Goal: Information Seeking & Learning: Learn about a topic

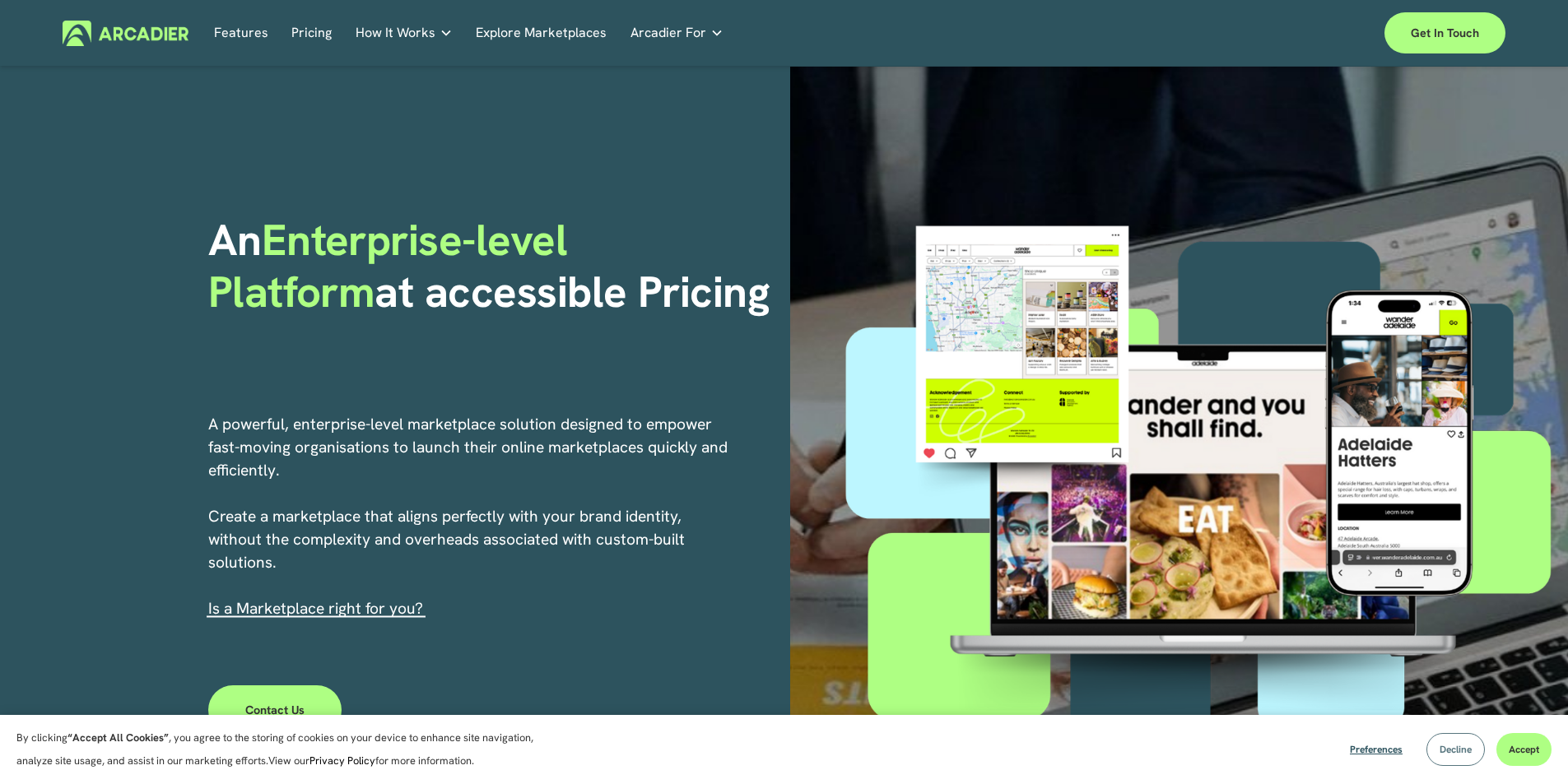
click at [1440, 755] on span "Decline" at bounding box center [1455, 750] width 32 height 14
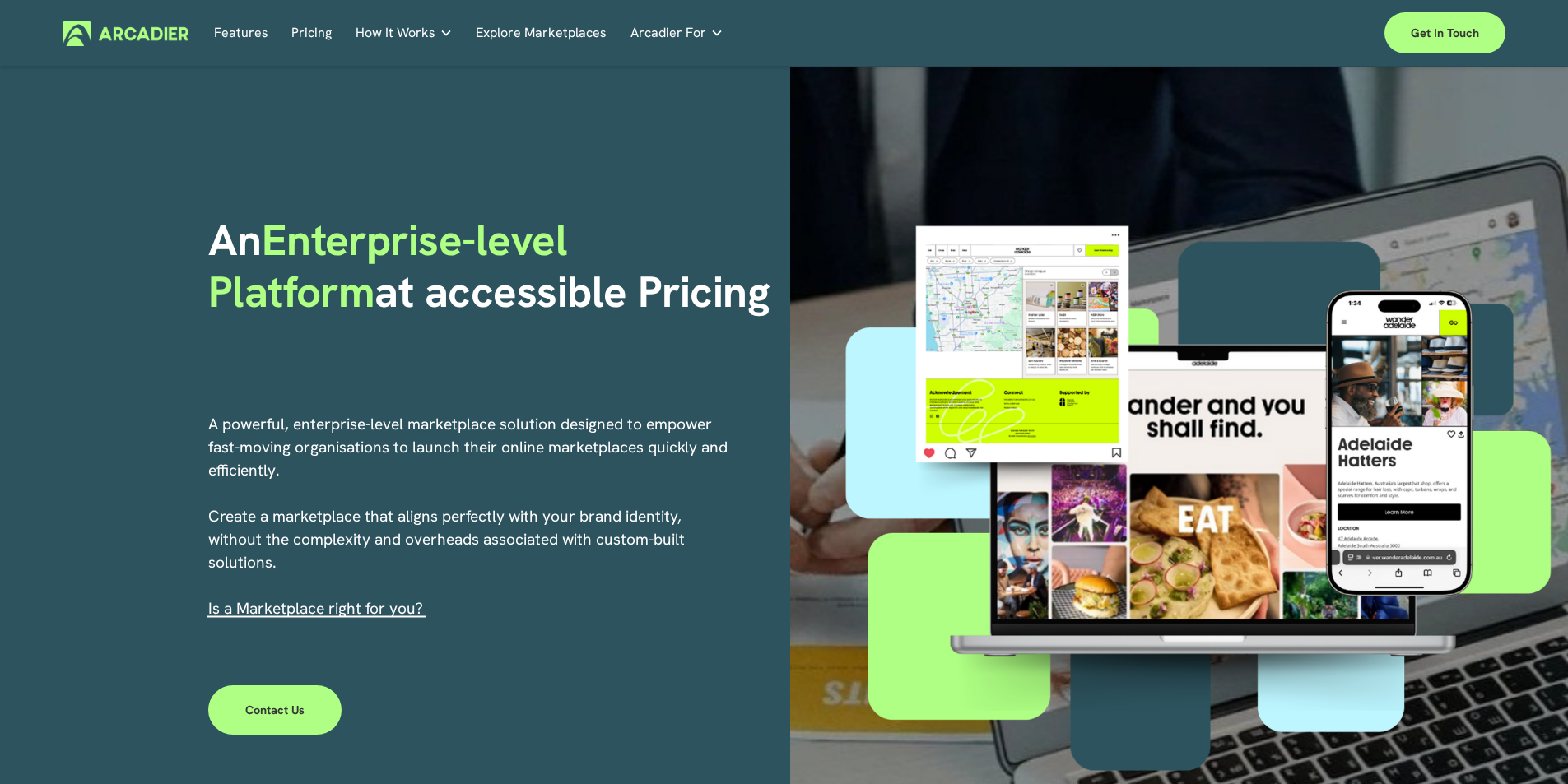
click at [297, 40] on link "Pricing" at bounding box center [311, 33] width 41 height 25
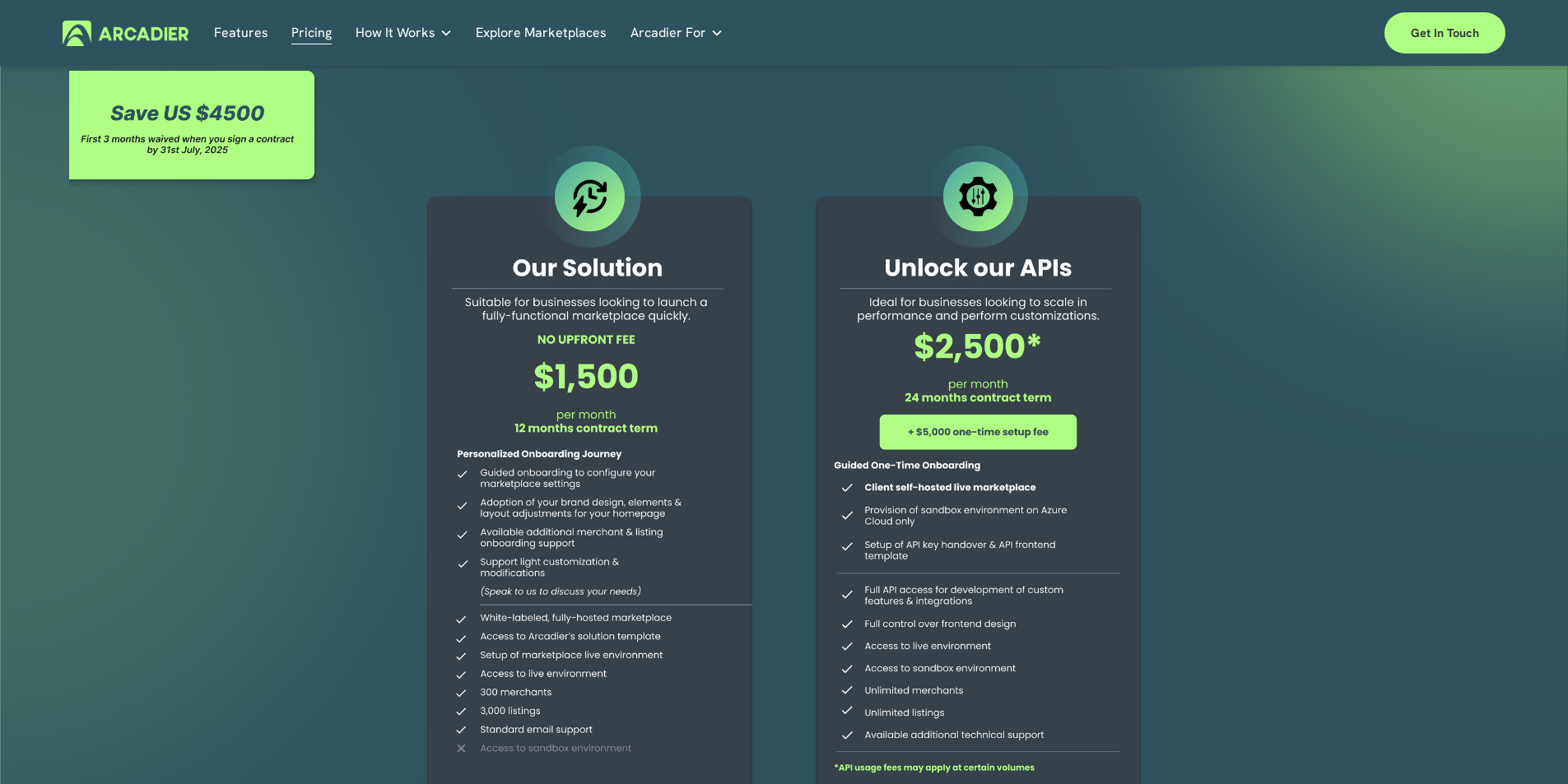
click at [0, 0] on p "Read about game-changing marketplace solutions." at bounding box center [0, 0] width 0 height 0
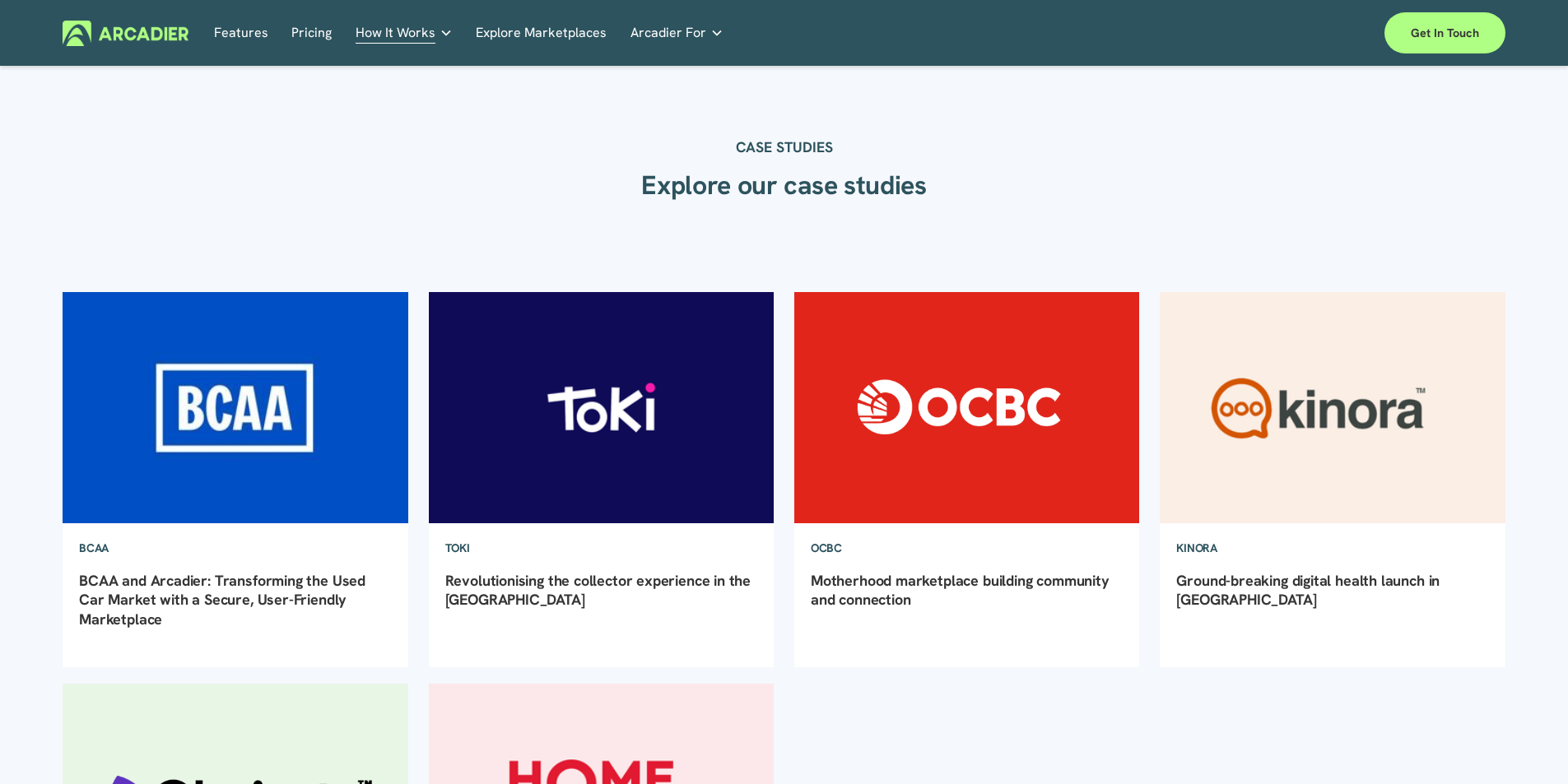
click at [278, 456] on img at bounding box center [235, 408] width 349 height 233
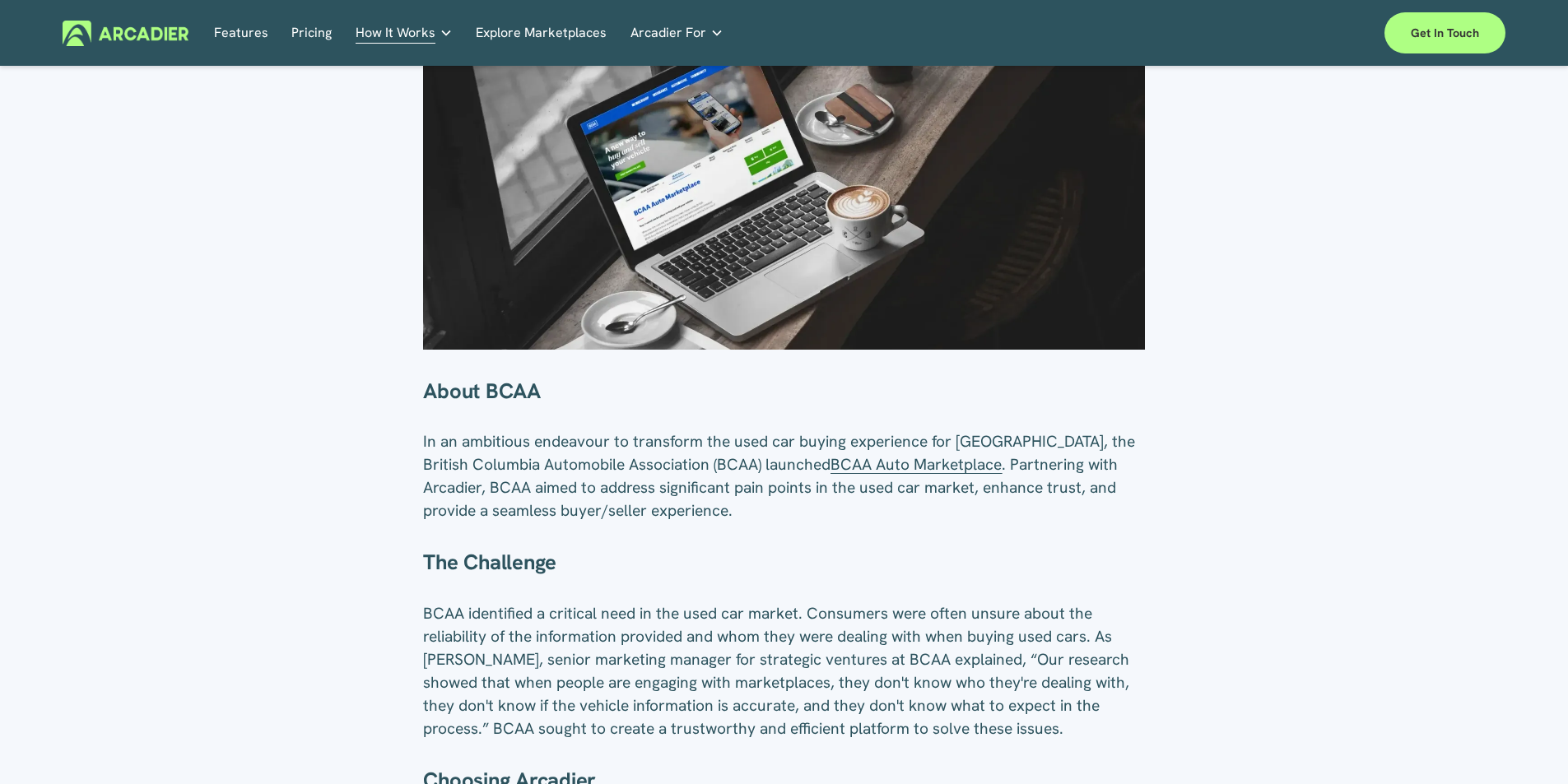
scroll to position [329, 0]
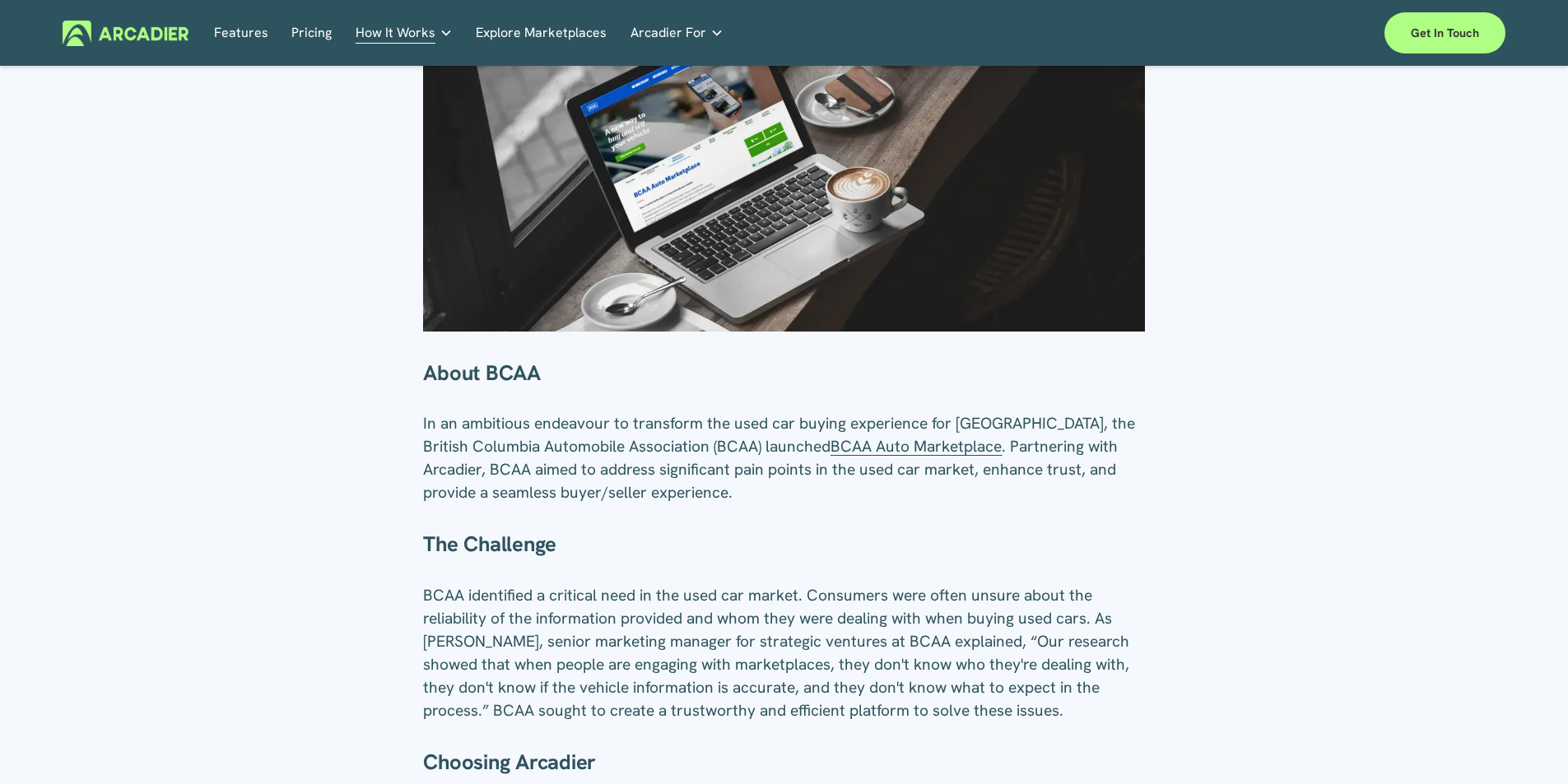
click at [896, 445] on span "BCAA Auto Marketplace" at bounding box center [916, 446] width 172 height 20
drag, startPoint x: 0, startPoint y: 0, endPoint x: 143, endPoint y: 34, distance: 147.0
click at [143, 34] on img at bounding box center [125, 33] width 126 height 25
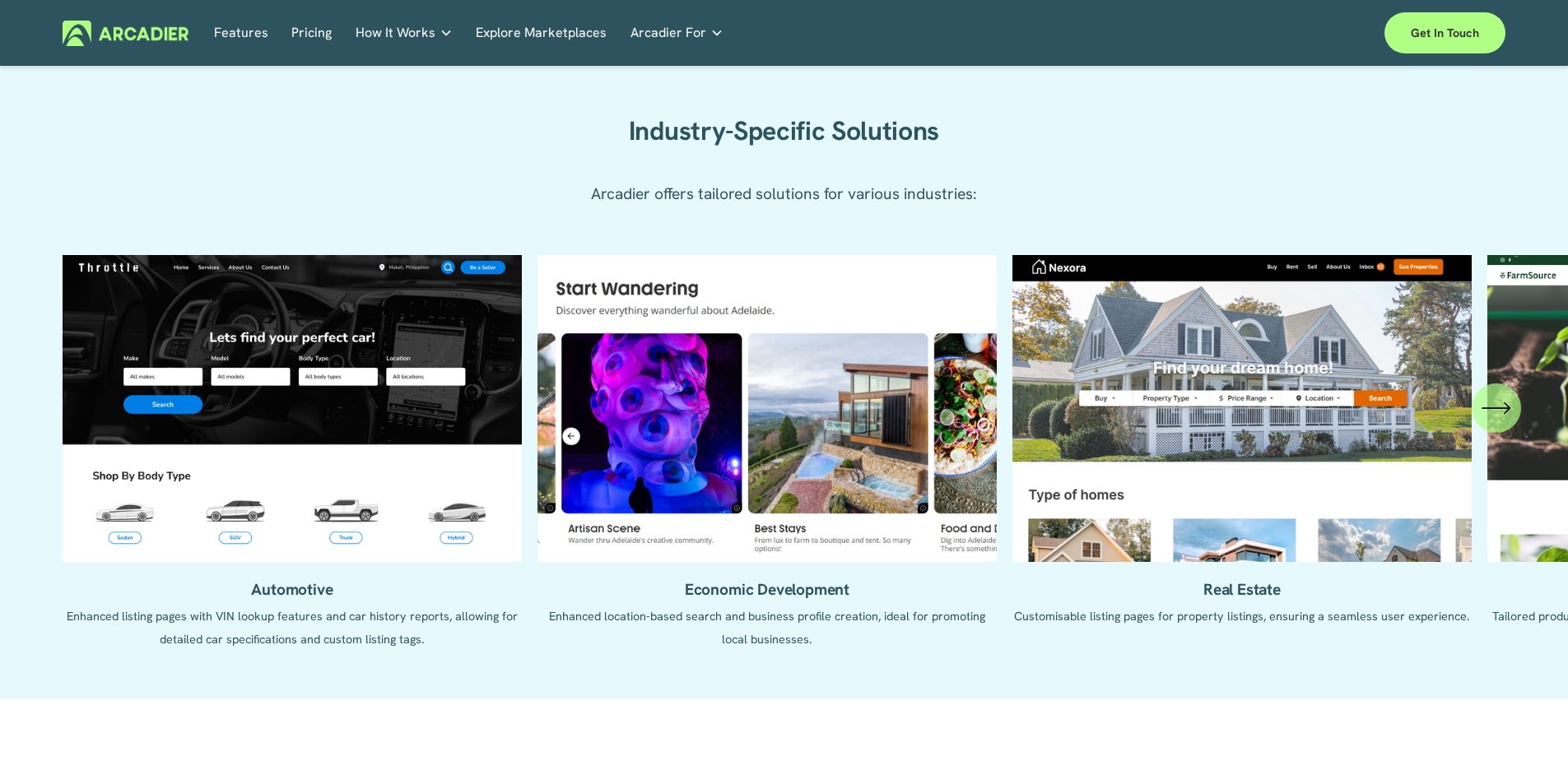
scroll to position [1586, 0]
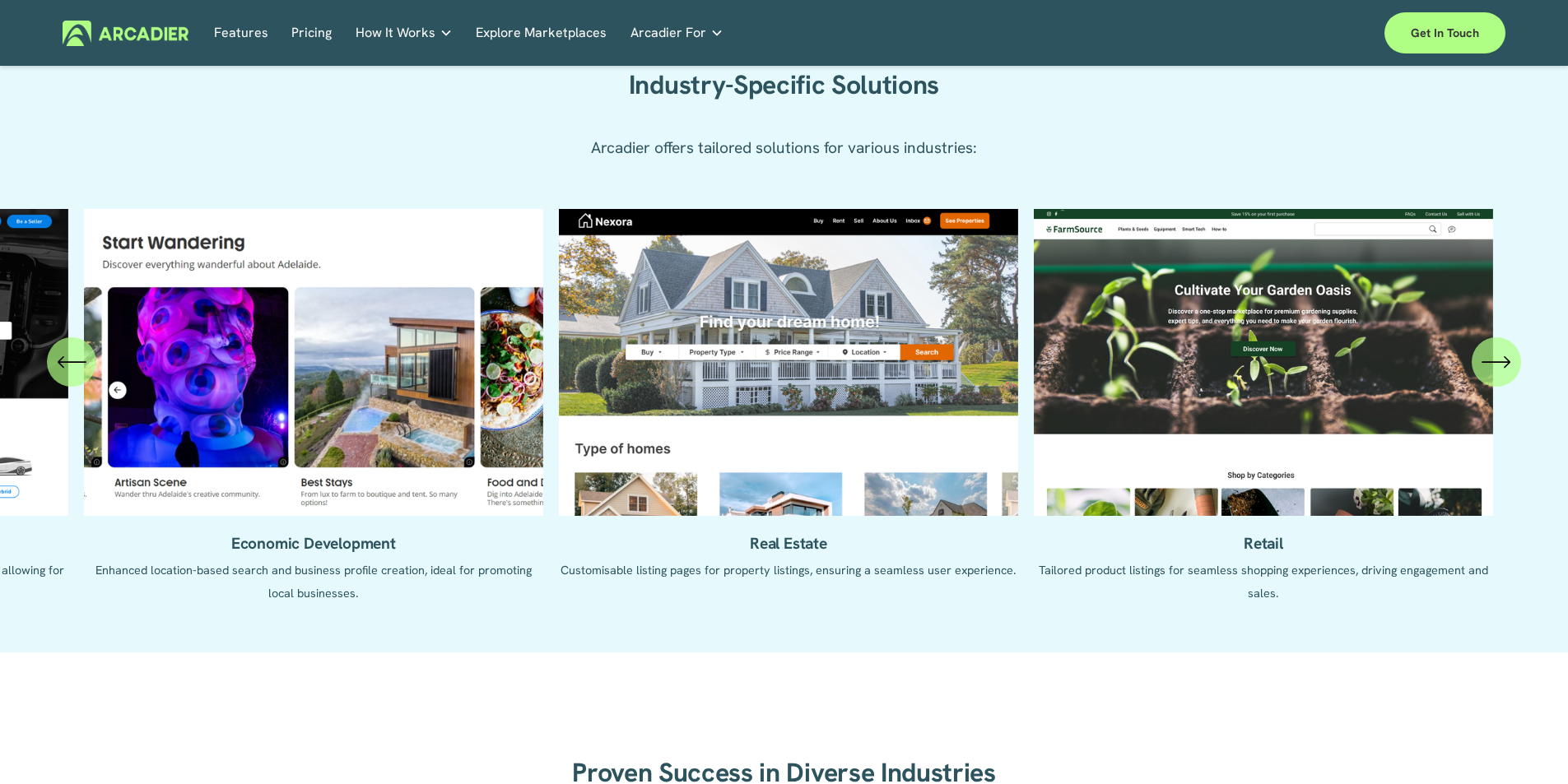
drag, startPoint x: 1447, startPoint y: 392, endPoint x: 1010, endPoint y: 338, distance: 440.3
click at [1010, 338] on ul "Automotive Enhanced listing pages with VIN lookup features and car history repo…" at bounding box center [784, 419] width 1443 height 419
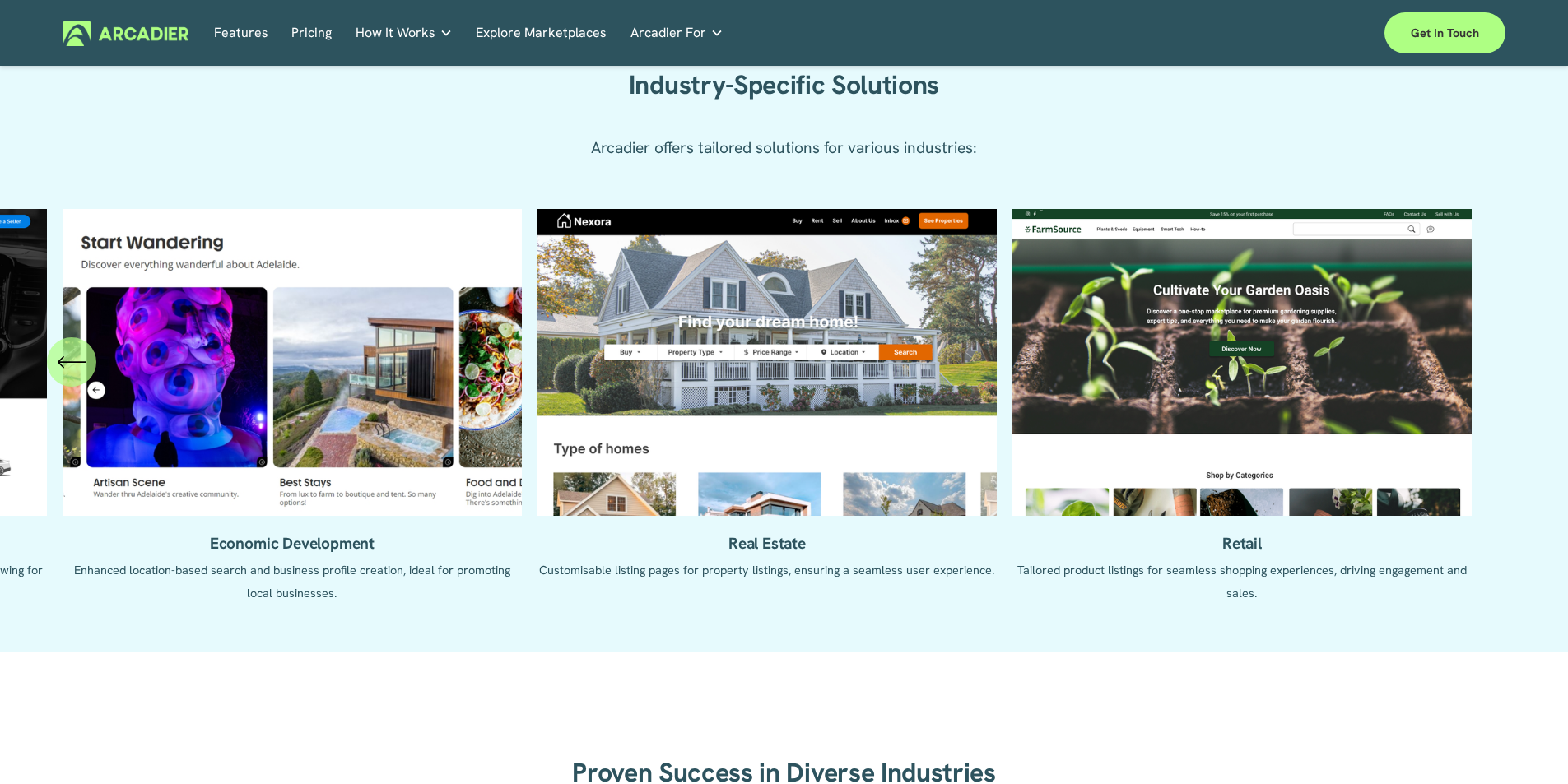
click at [1237, 547] on ul "Automotive Enhanced listing pages with VIN lookup features and car history repo…" at bounding box center [784, 419] width 1443 height 419
click at [1225, 438] on ul "Automotive Enhanced listing pages with VIN lookup features and car history repo…" at bounding box center [784, 419] width 1443 height 419
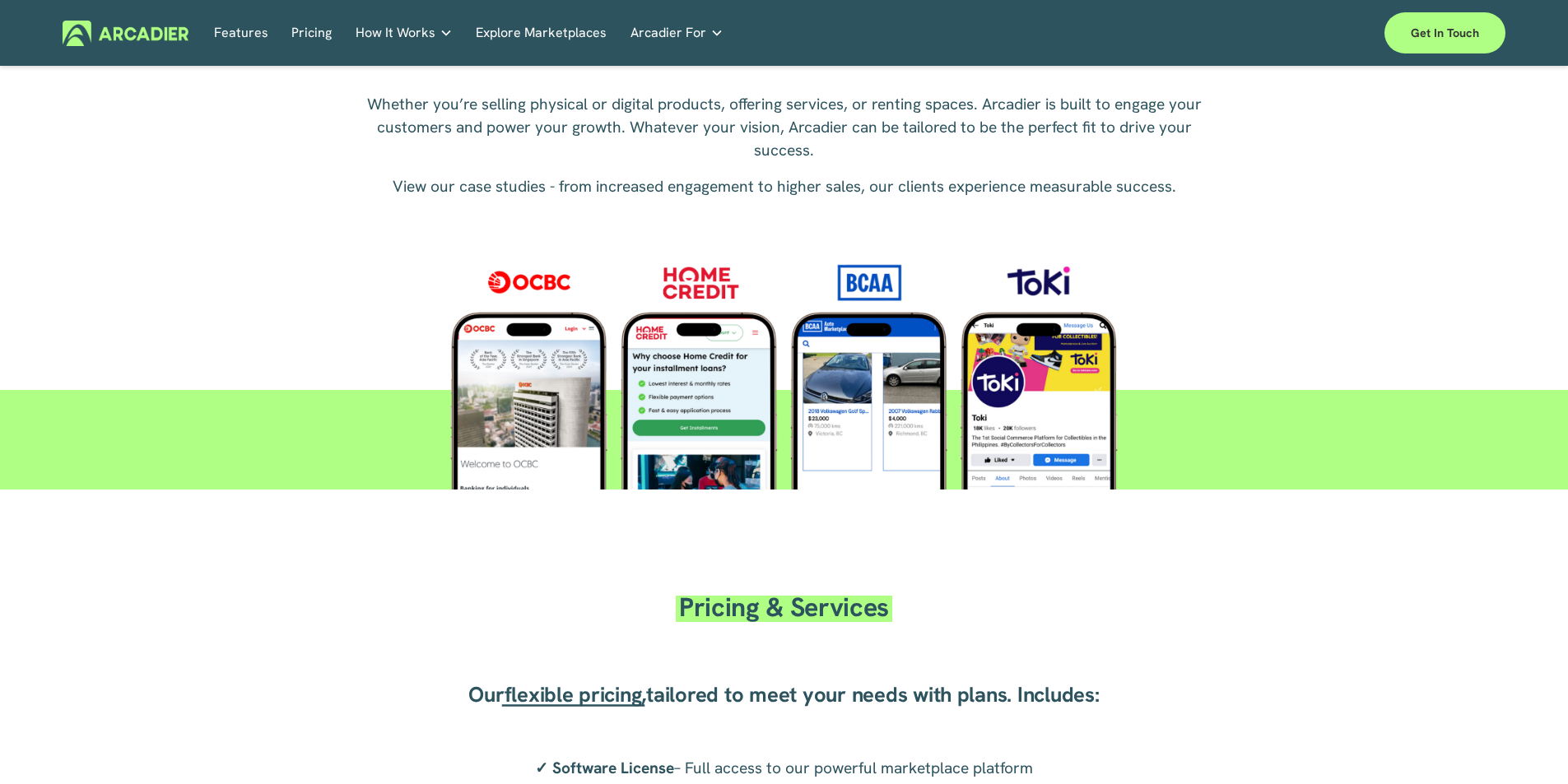
scroll to position [2338, 0]
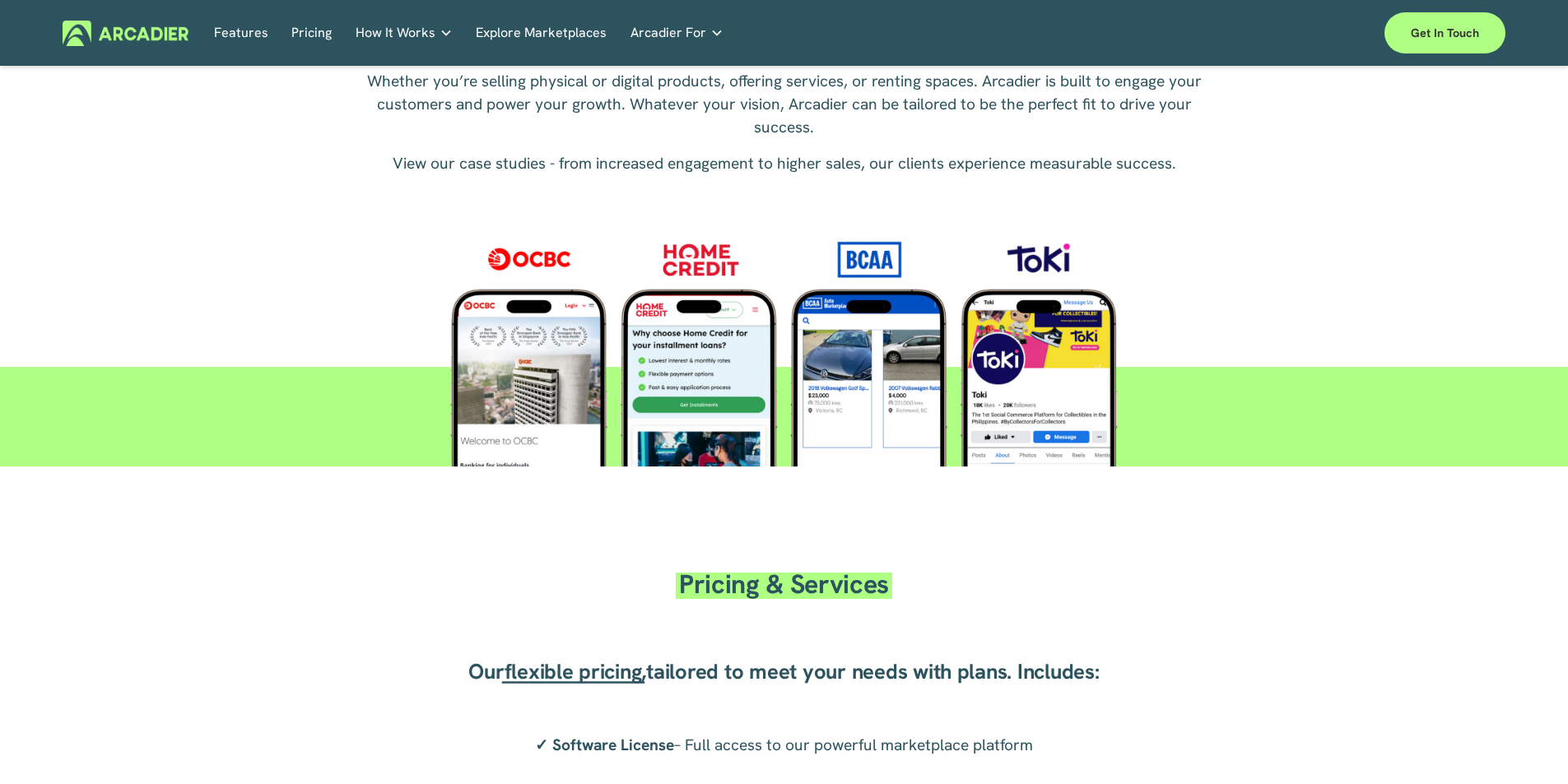
click at [690, 263] on div at bounding box center [784, 342] width 810 height 248
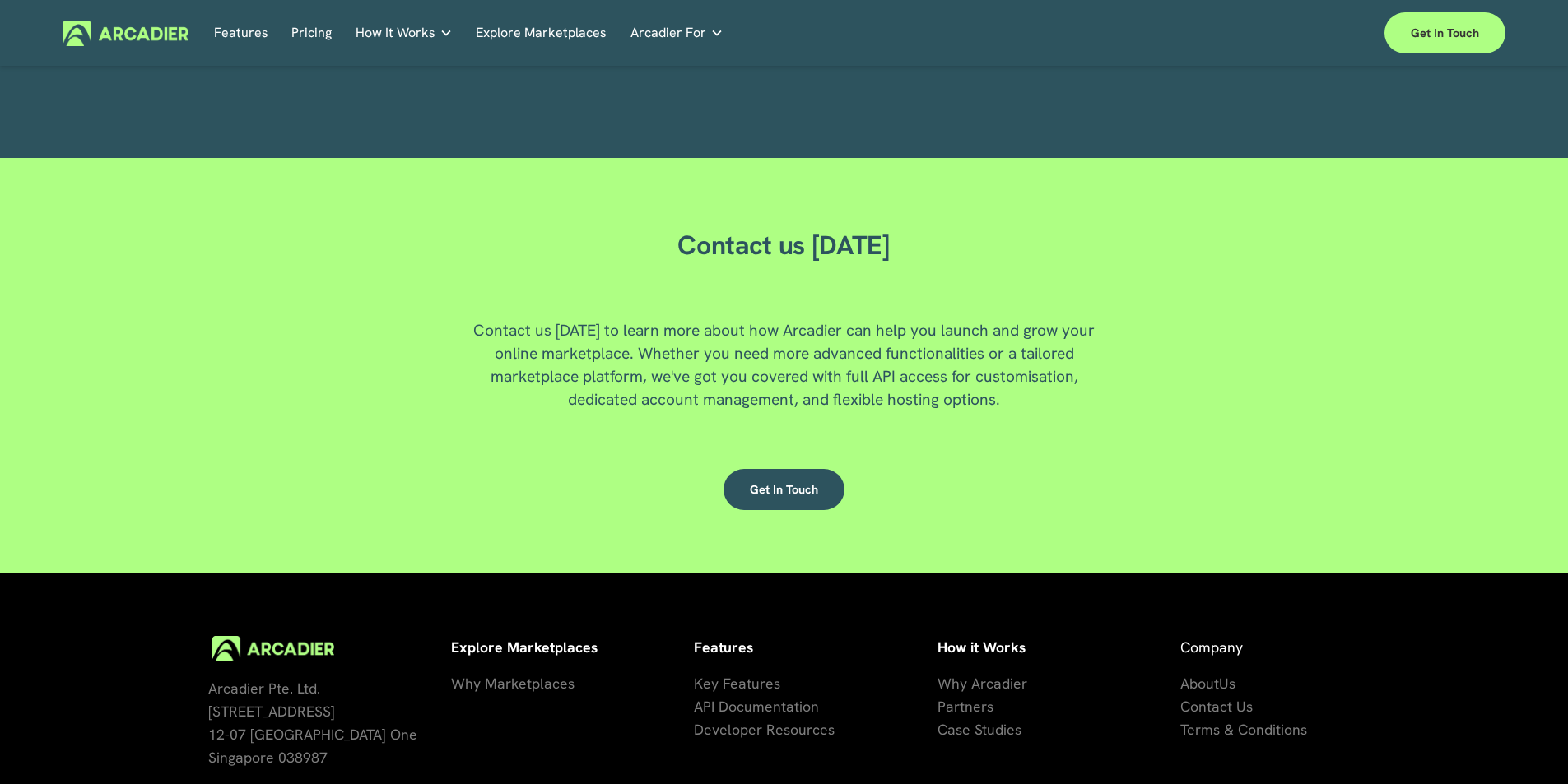
scroll to position [4444, 0]
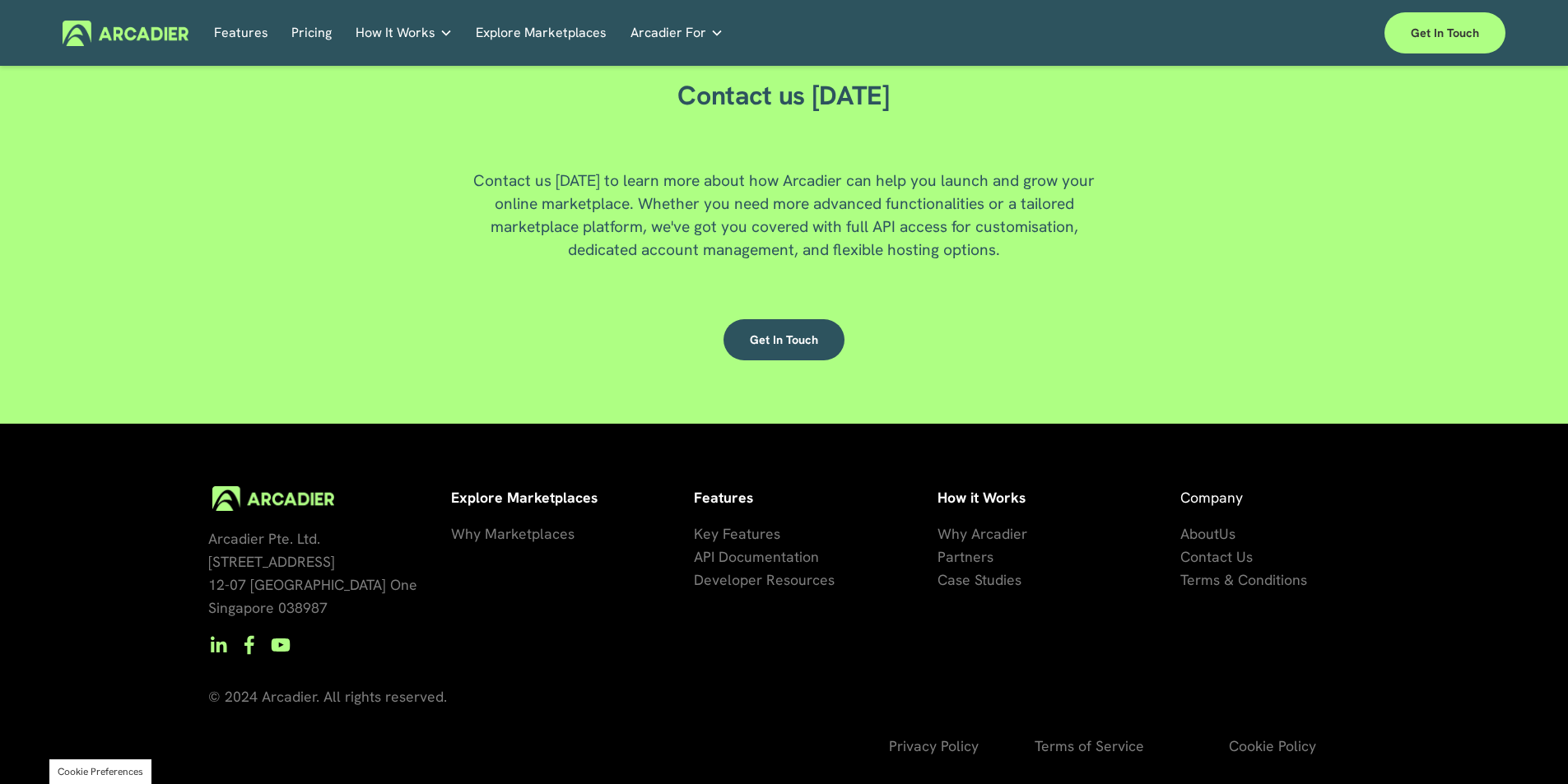
drag, startPoint x: 1570, startPoint y: 0, endPoint x: 653, endPoint y: 233, distance: 946.1
click at [653, 233] on p "Contact us today to learn more about how Arcadier can help you launch and grow …" at bounding box center [783, 216] width 659 height 93
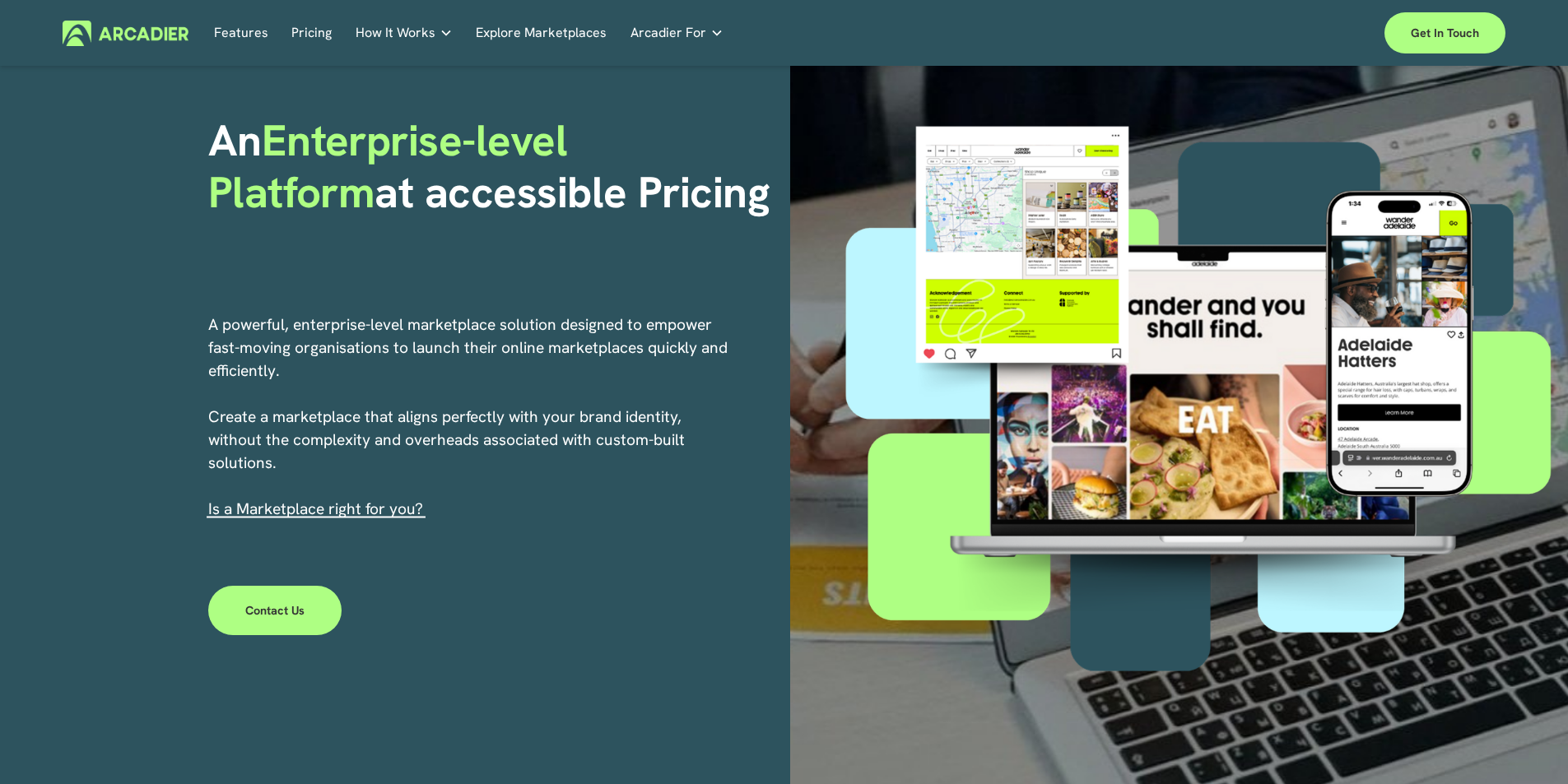
scroll to position [0, 0]
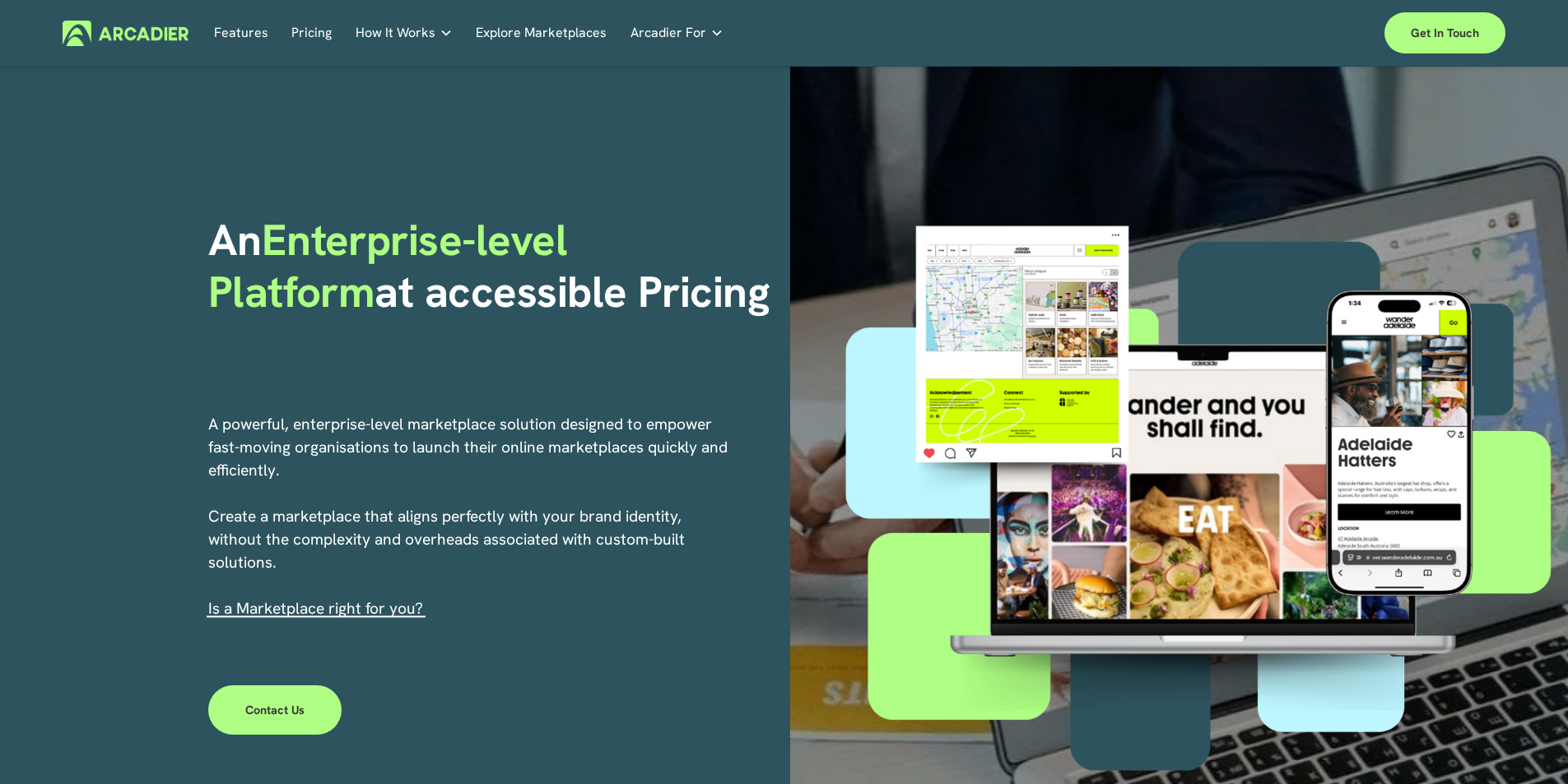
click at [0, 0] on p "Read about game-changing marketplace solutions." at bounding box center [0, 0] width 0 height 0
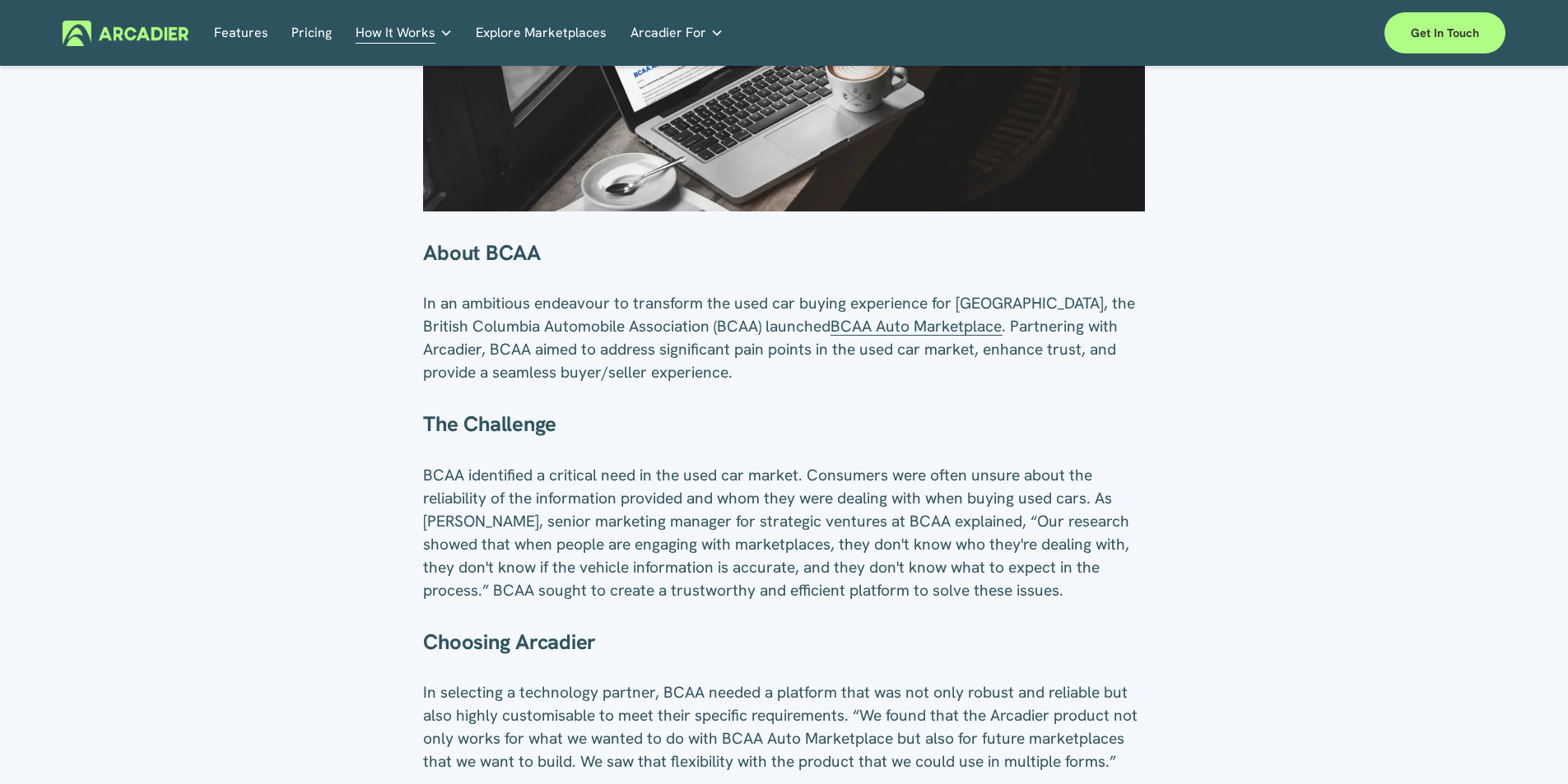
drag, startPoint x: 0, startPoint y: 0, endPoint x: 936, endPoint y: 335, distance: 994.1
click at [936, 335] on span "BCAA Auto Marketplace" at bounding box center [916, 326] width 172 height 20
